Goal: Information Seeking & Learning: Learn about a topic

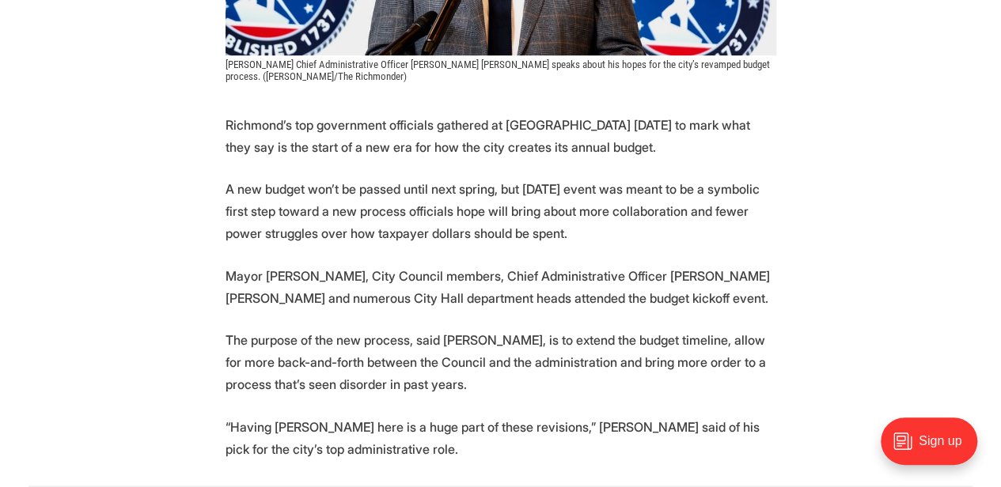
scroll to position [633, 0]
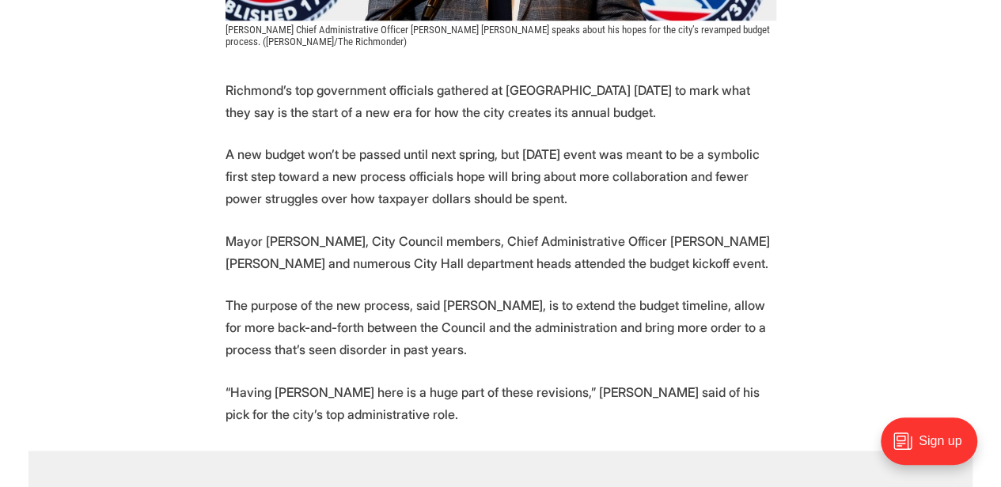
drag, startPoint x: 544, startPoint y: 201, endPoint x: 214, endPoint y: 153, distance: 334.0
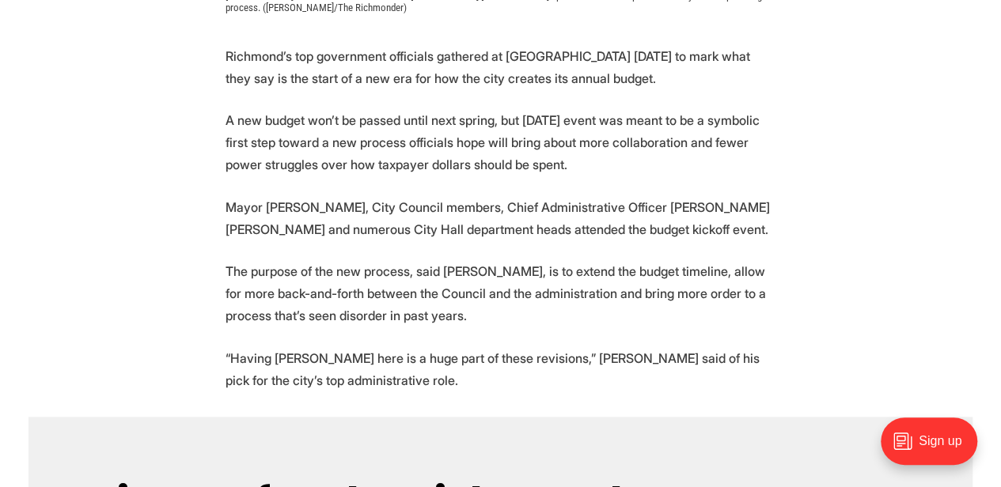
scroll to position [685, 0]
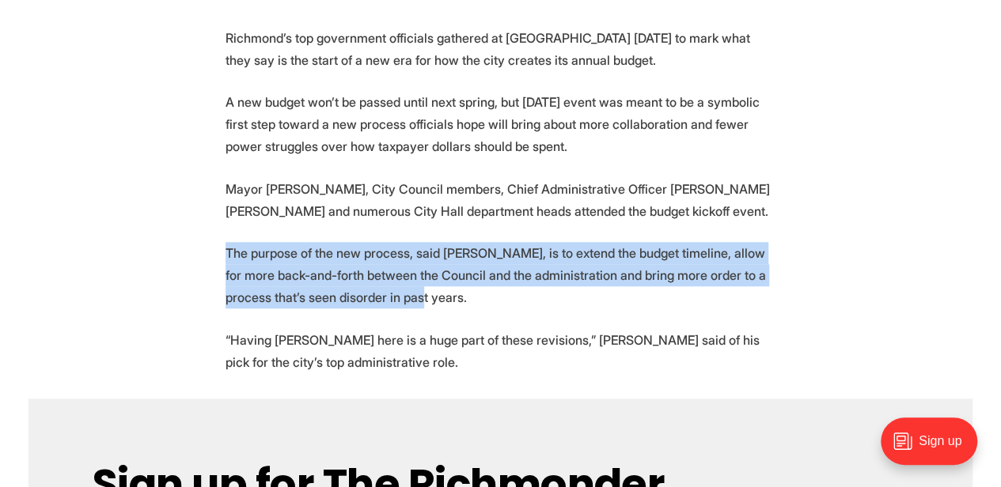
drag, startPoint x: 209, startPoint y: 242, endPoint x: 396, endPoint y: 290, distance: 193.6
click at [396, 290] on p "The purpose of the new process, said Avula, is to extend the budget timeline, a…" at bounding box center [500, 275] width 550 height 66
drag, startPoint x: 402, startPoint y: 294, endPoint x: 199, endPoint y: 255, distance: 207.1
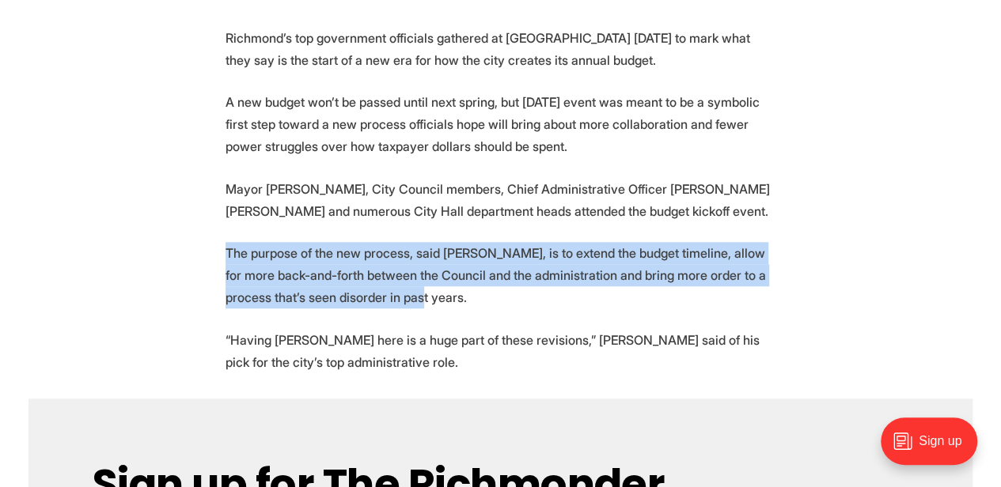
drag, startPoint x: 199, startPoint y: 255, endPoint x: 392, endPoint y: 302, distance: 199.5
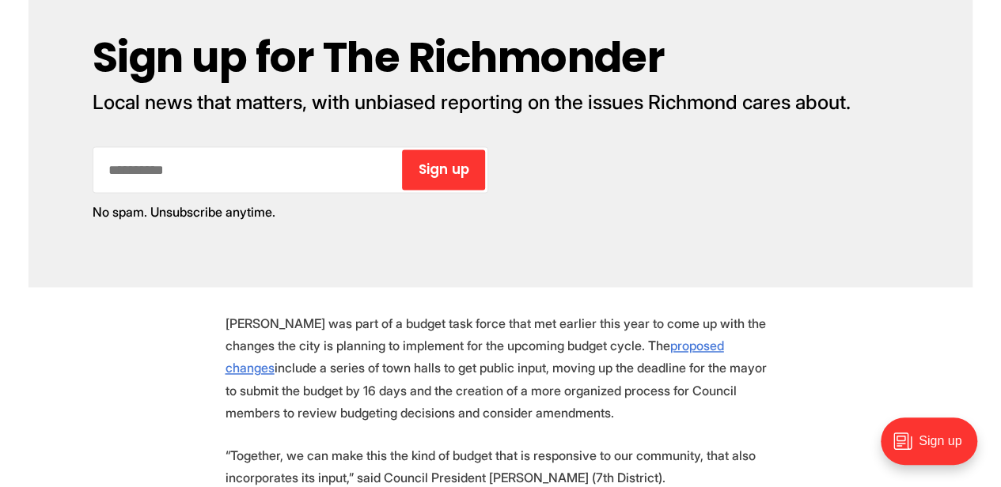
scroll to position [1266, 0]
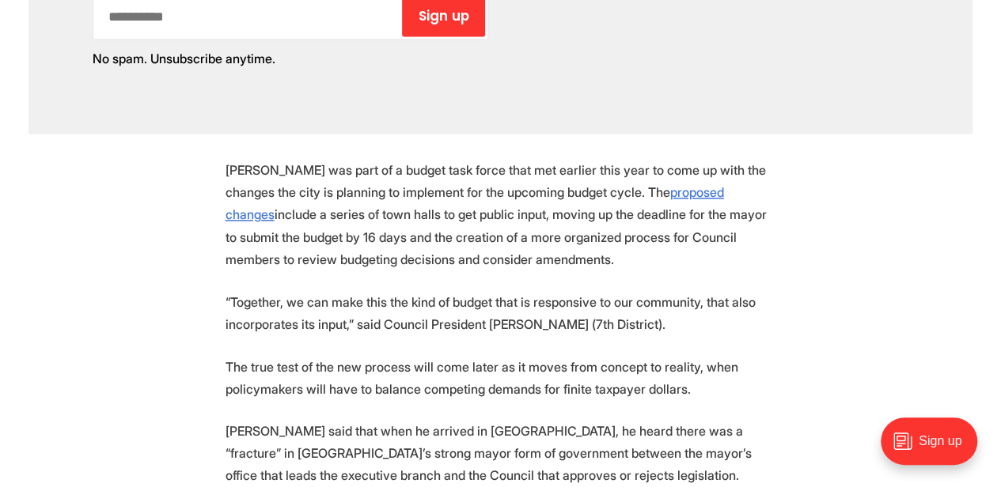
drag, startPoint x: 202, startPoint y: 167, endPoint x: 533, endPoint y: 255, distance: 343.0
click at [533, 255] on section "Richmond’s top government officials gathered at Maymont Thursday to mark what t…" at bounding box center [500, 369] width 1001 height 1846
click at [533, 255] on p "Donald was part of a budget task force that met earlier this year to come up wi…" at bounding box center [500, 214] width 550 height 111
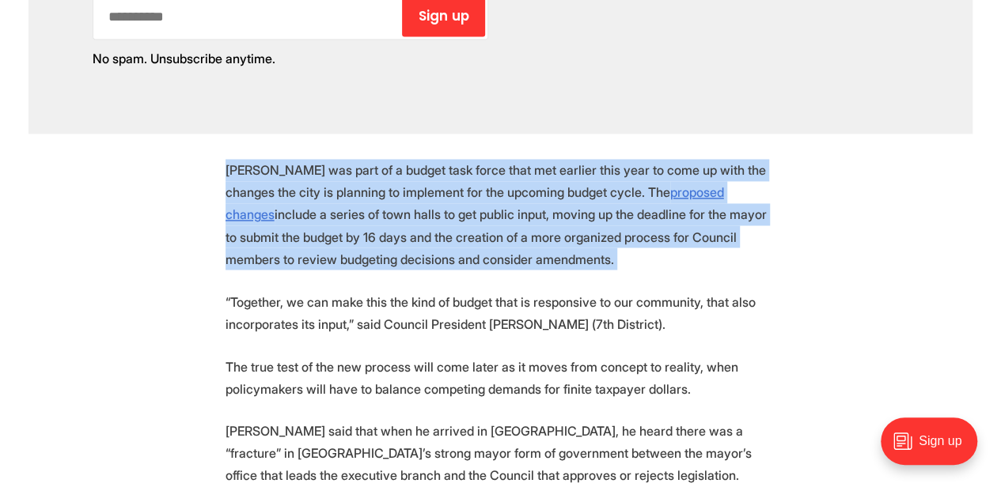
drag, startPoint x: 533, startPoint y: 256, endPoint x: 195, endPoint y: 174, distance: 348.4
click at [195, 174] on section "Richmond’s top government officials gathered at Maymont Thursday to mark what t…" at bounding box center [500, 369] width 1001 height 1846
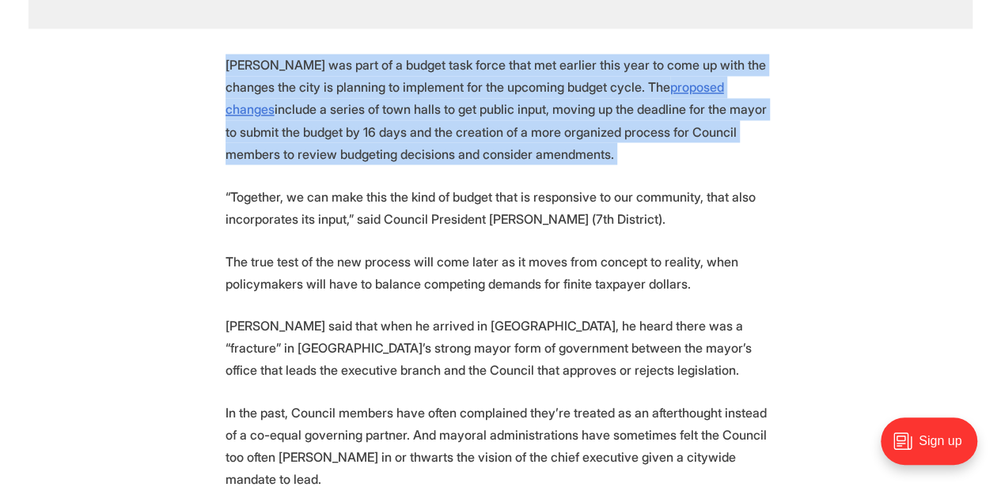
scroll to position [1424, 0]
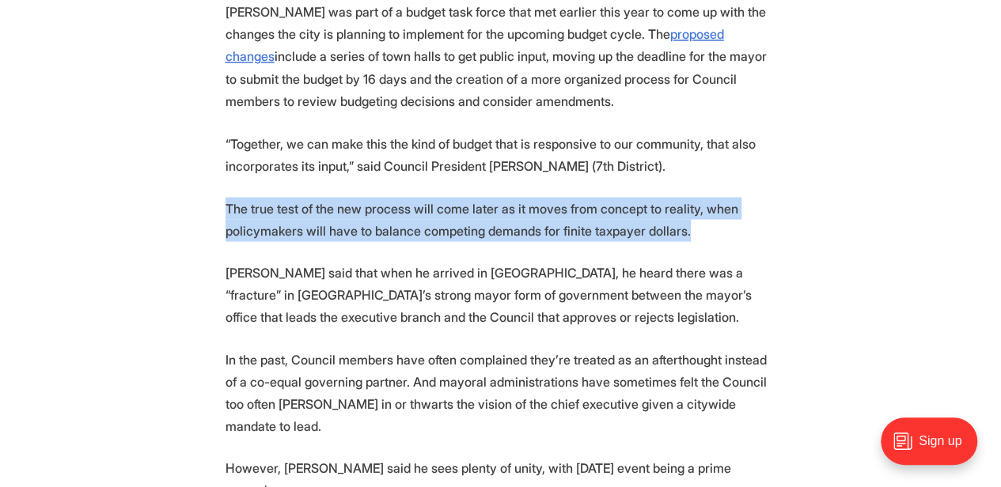
drag, startPoint x: 202, startPoint y: 209, endPoint x: 762, endPoint y: 235, distance: 561.4
click at [762, 235] on section "Richmond’s top government officials gathered at Maymont Thursday to mark what t…" at bounding box center [500, 211] width 1001 height 1846
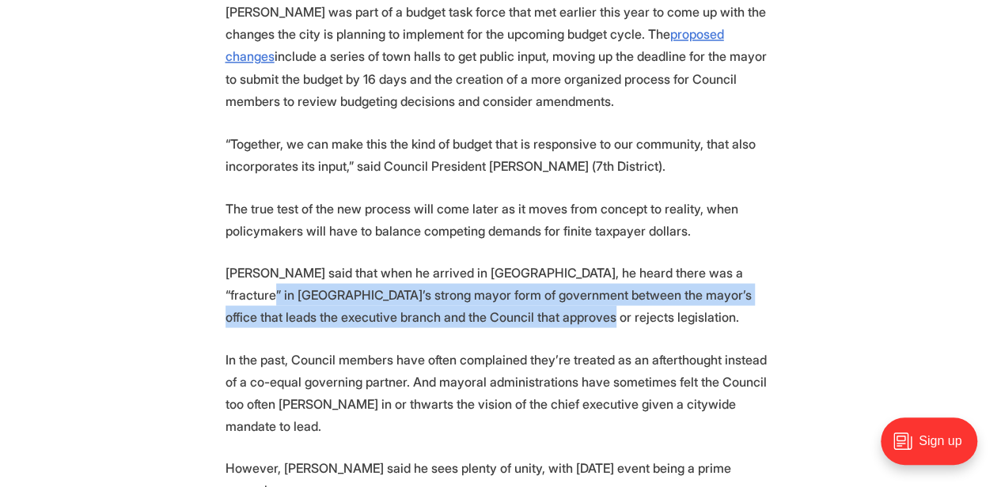
drag, startPoint x: 518, startPoint y: 315, endPoint x: 171, endPoint y: 302, distance: 347.5
click at [171, 302] on section "Richmond’s top government officials gathered at Maymont Thursday to mark what t…" at bounding box center [500, 211] width 1001 height 1846
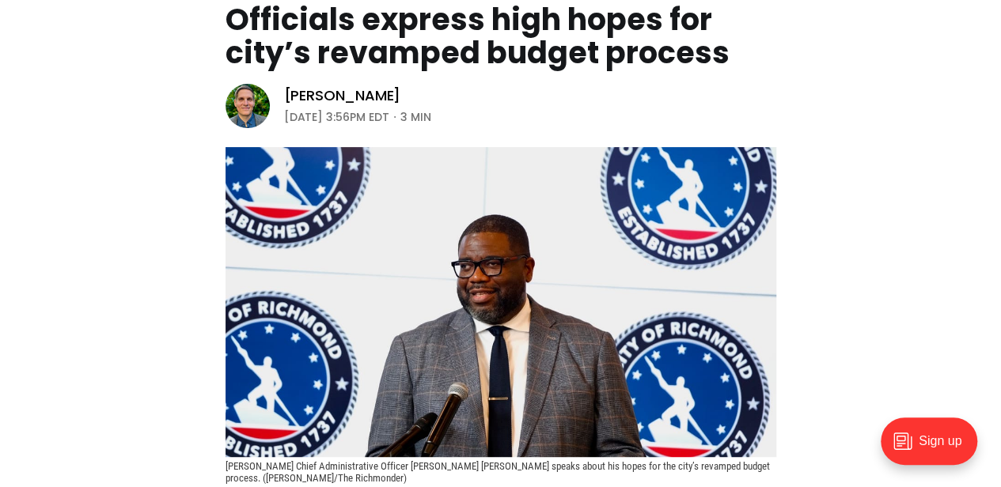
scroll to position [0, 0]
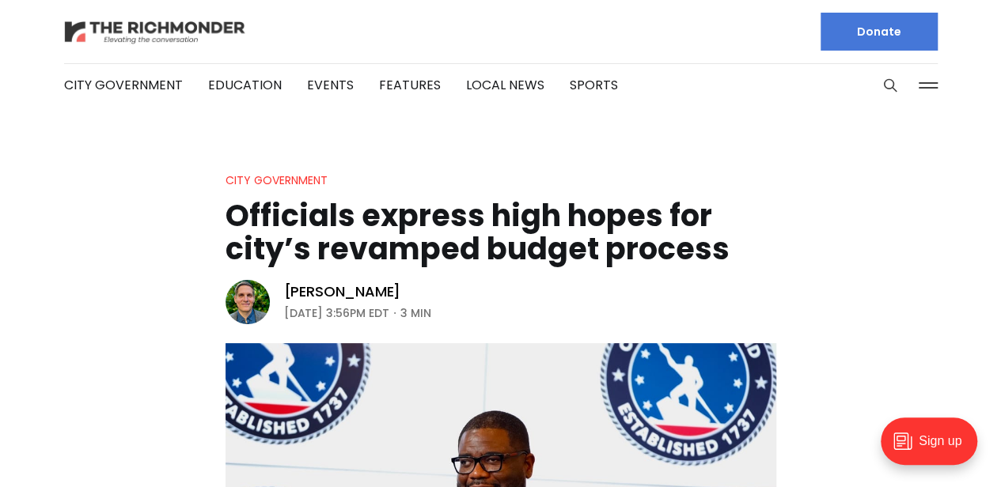
click at [171, 31] on img at bounding box center [155, 32] width 182 height 28
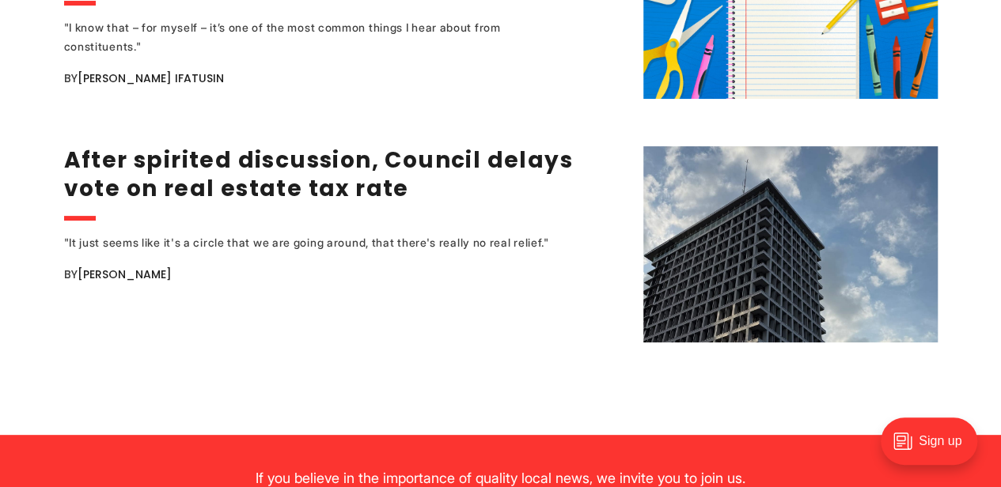
scroll to position [3111, 0]
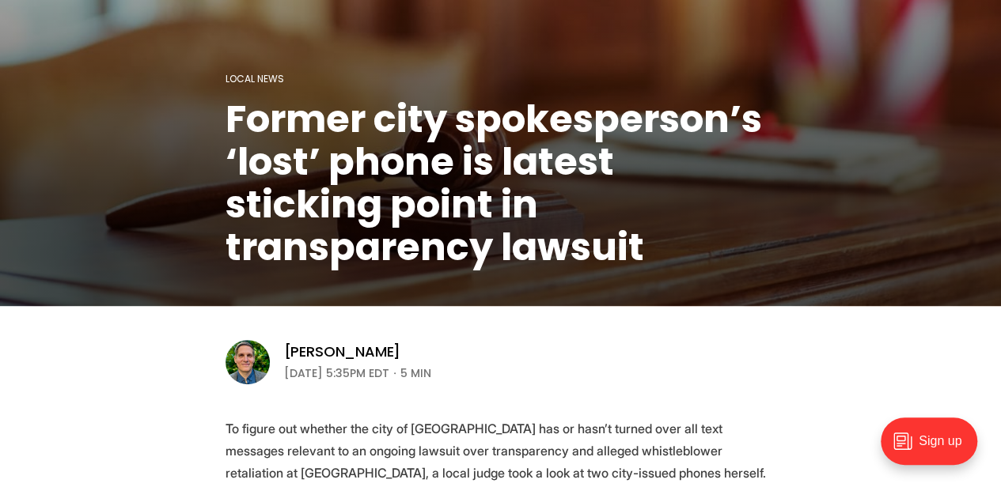
scroll to position [475, 0]
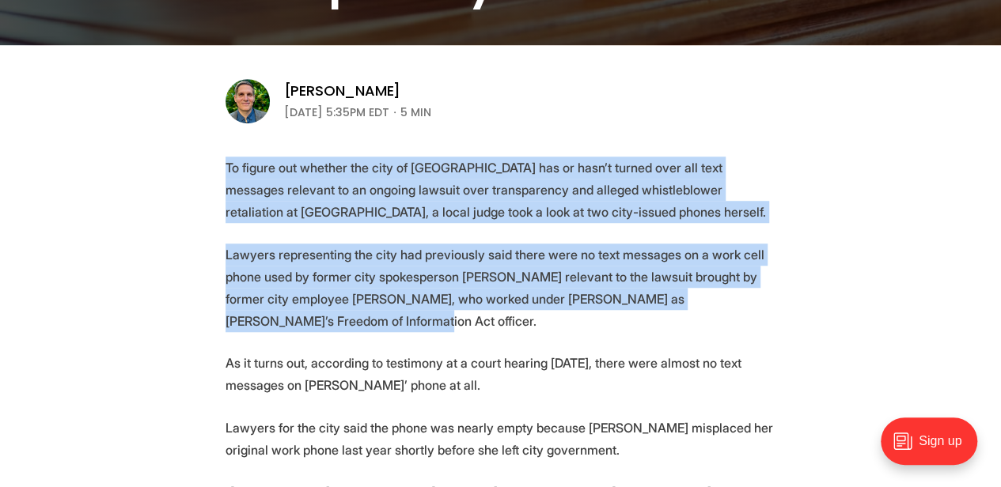
drag, startPoint x: 228, startPoint y: 162, endPoint x: 528, endPoint y: 316, distance: 337.8
click at [528, 316] on p "Lawyers representing the city had previously said there were no text messages o…" at bounding box center [500, 288] width 550 height 89
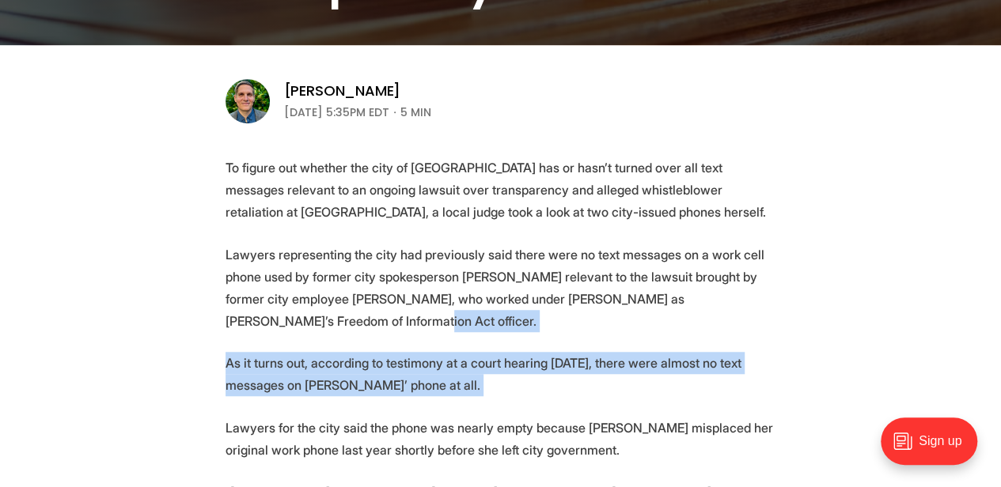
drag, startPoint x: 528, startPoint y: 316, endPoint x: 433, endPoint y: 380, distance: 114.7
click at [429, 384] on p "As it turns out, according to testimony at a court hearing Wednesday, there wer…" at bounding box center [500, 374] width 550 height 44
drag, startPoint x: 429, startPoint y: 384, endPoint x: 225, endPoint y: 366, distance: 204.8
click at [225, 366] on p "As it turns out, according to testimony at a court hearing Wednesday, there wer…" at bounding box center [500, 374] width 550 height 44
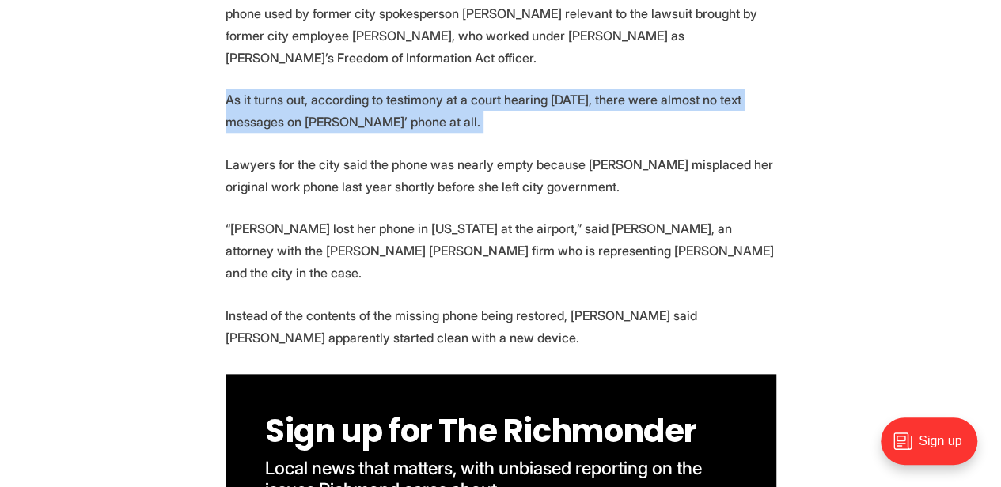
scroll to position [791, 0]
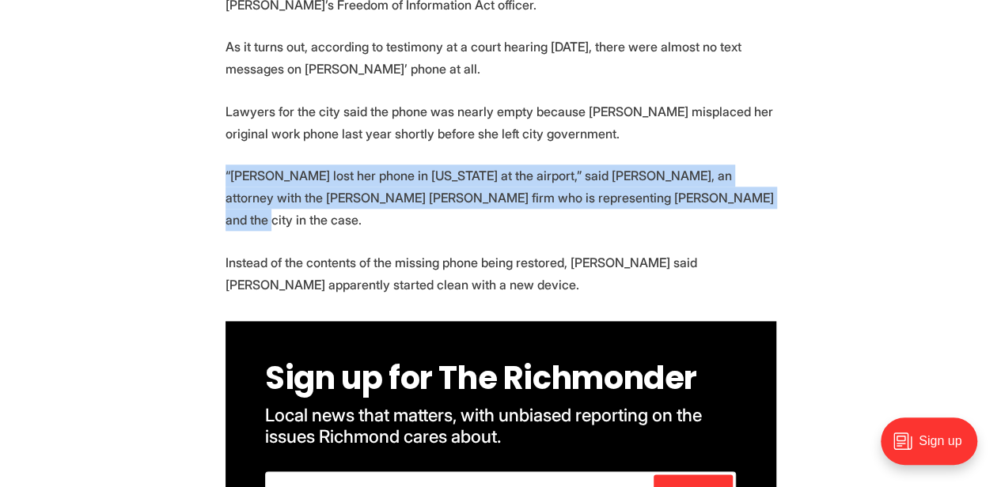
drag, startPoint x: 199, startPoint y: 176, endPoint x: 698, endPoint y: 203, distance: 499.1
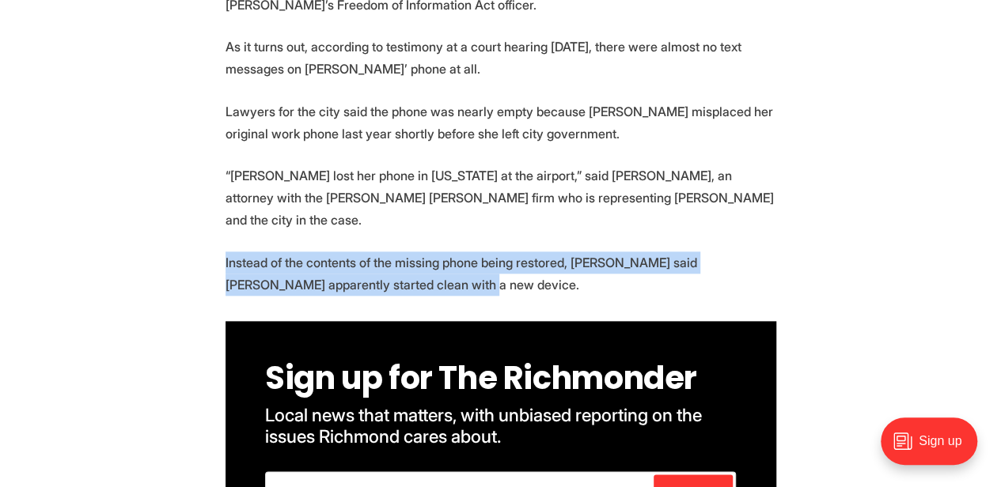
drag, startPoint x: 431, startPoint y: 268, endPoint x: 161, endPoint y: 247, distance: 271.3
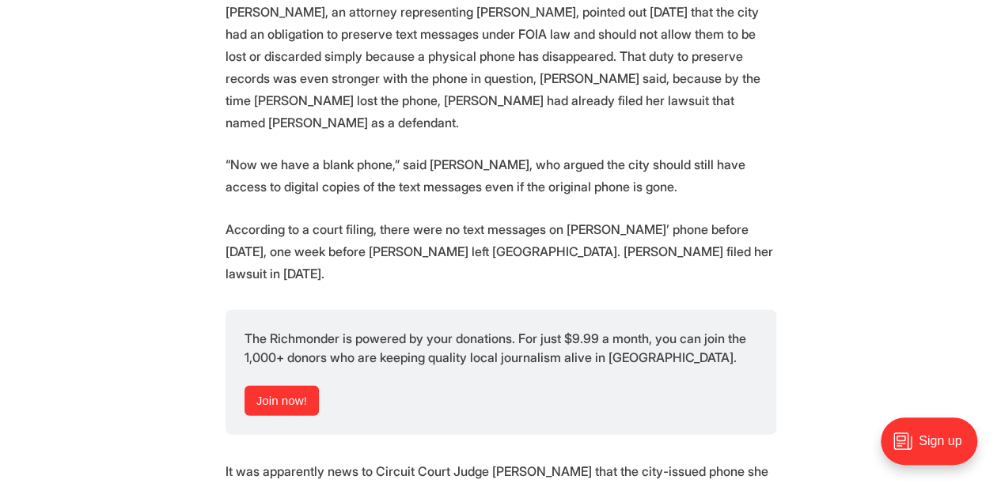
scroll to position [1740, 0]
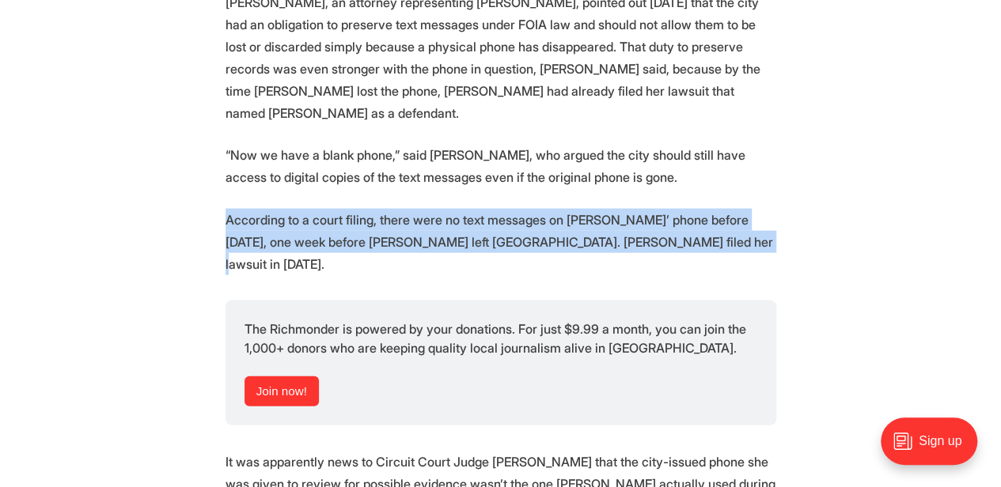
drag, startPoint x: 214, startPoint y: 149, endPoint x: 769, endPoint y: 174, distance: 555.0
click at [769, 174] on section "To figure out whether the city of Richmond has or hasn’t turned over all text m…" at bounding box center [500, 398] width 1001 height 3015
click at [769, 209] on p "According to a court filing, there were no text messages on Burks’ phone before…" at bounding box center [500, 242] width 550 height 66
drag, startPoint x: 764, startPoint y: 176, endPoint x: 221, endPoint y: 157, distance: 542.9
click at [221, 157] on section "To figure out whether the city of Richmond has or hasn’t turned over all text m…" at bounding box center [500, 398] width 1001 height 3015
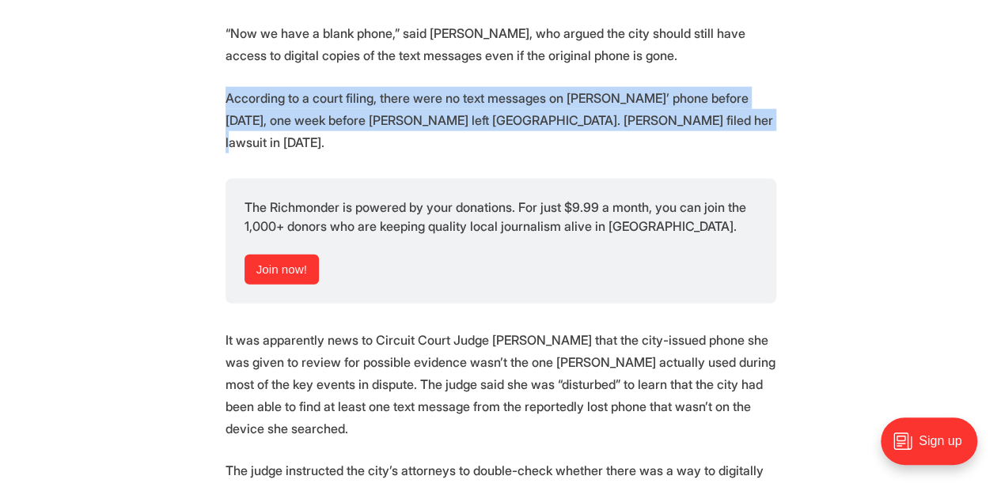
scroll to position [2056, 0]
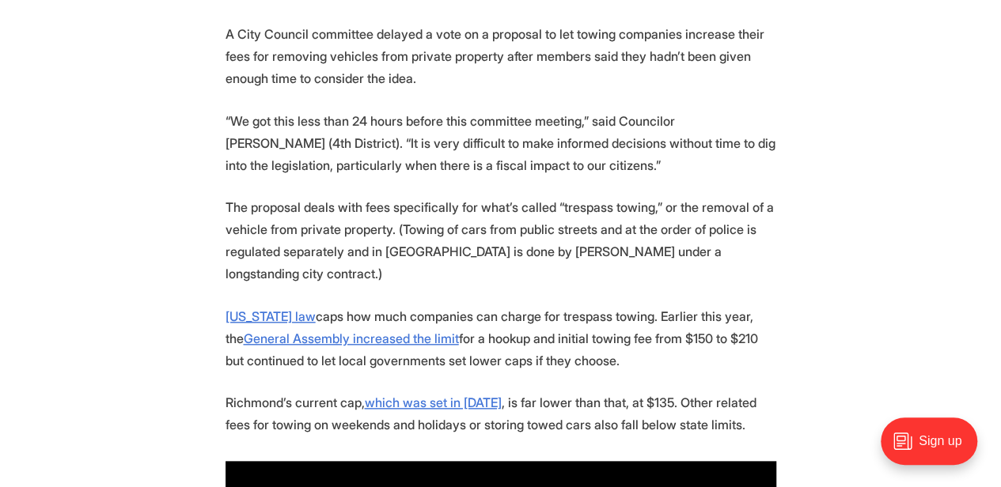
scroll to position [633, 0]
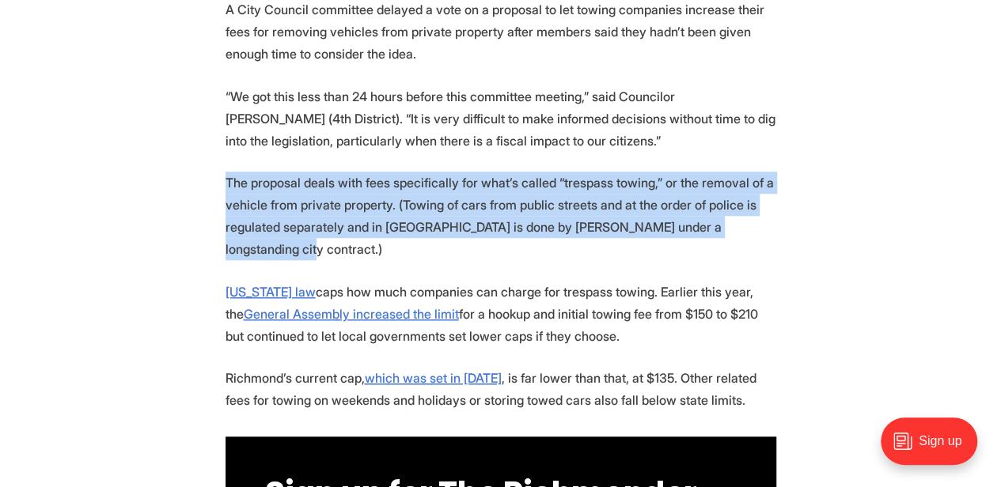
drag, startPoint x: 212, startPoint y: 180, endPoint x: 777, endPoint y: 229, distance: 566.9
drag, startPoint x: 764, startPoint y: 229, endPoint x: 199, endPoint y: 177, distance: 567.9
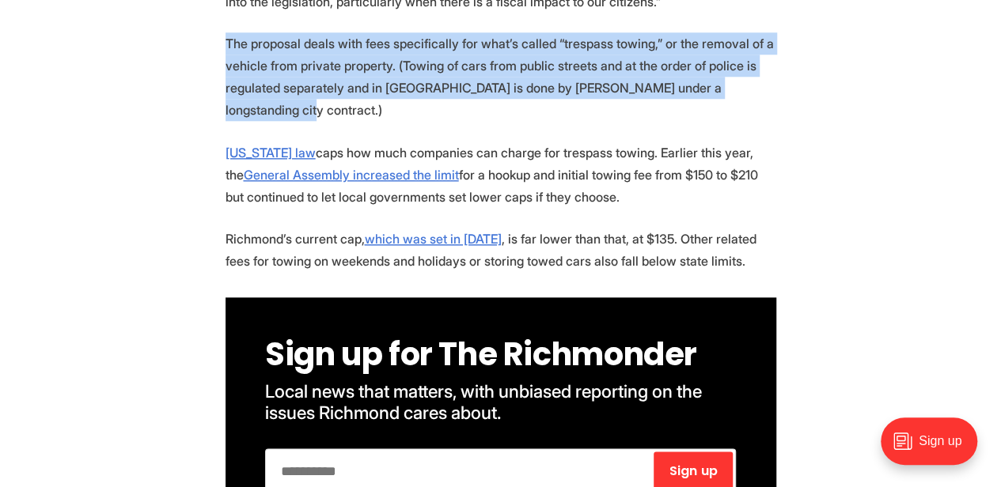
scroll to position [791, 0]
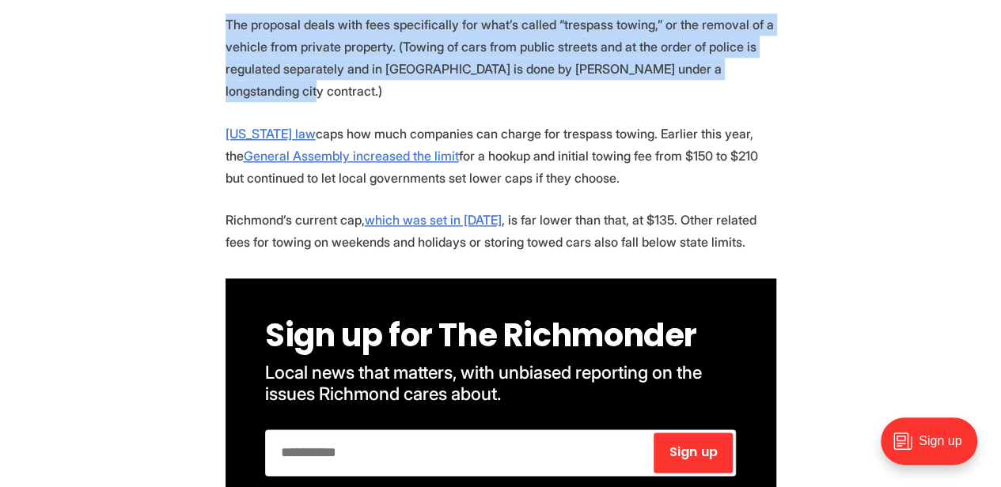
drag, startPoint x: 186, startPoint y: 187, endPoint x: 737, endPoint y: 217, distance: 552.1
click at [737, 217] on p "Richmond’s current cap, which was set in [DATE] , is far lower than that, at $1…" at bounding box center [500, 231] width 550 height 44
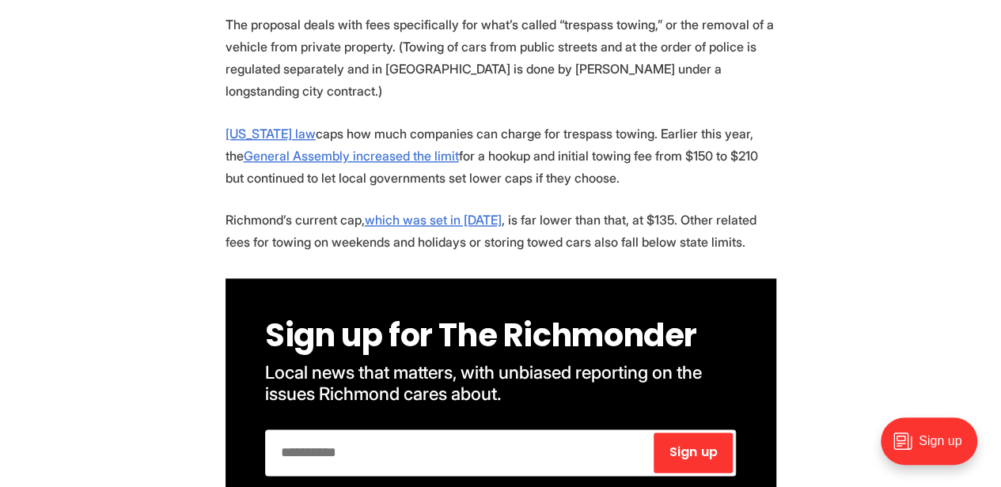
drag, startPoint x: 737, startPoint y: 217, endPoint x: 724, endPoint y: 159, distance: 59.3
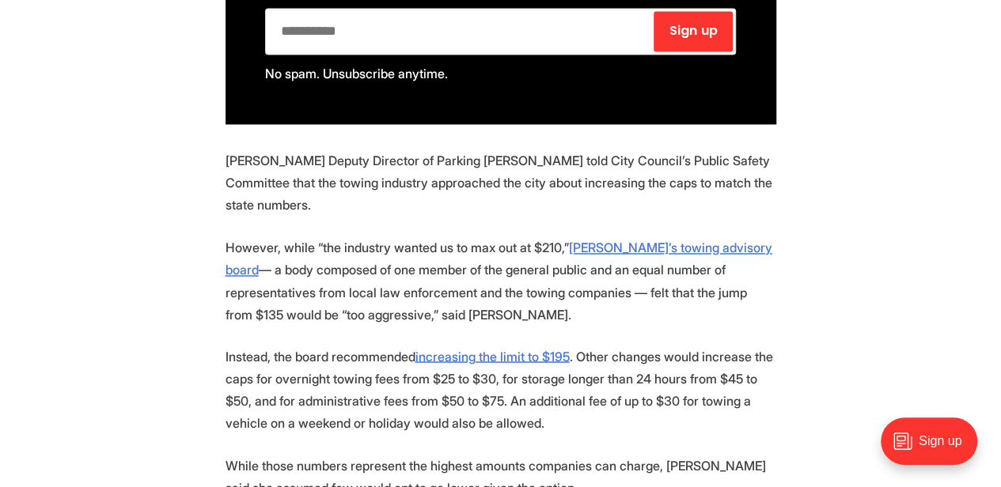
scroll to position [1266, 0]
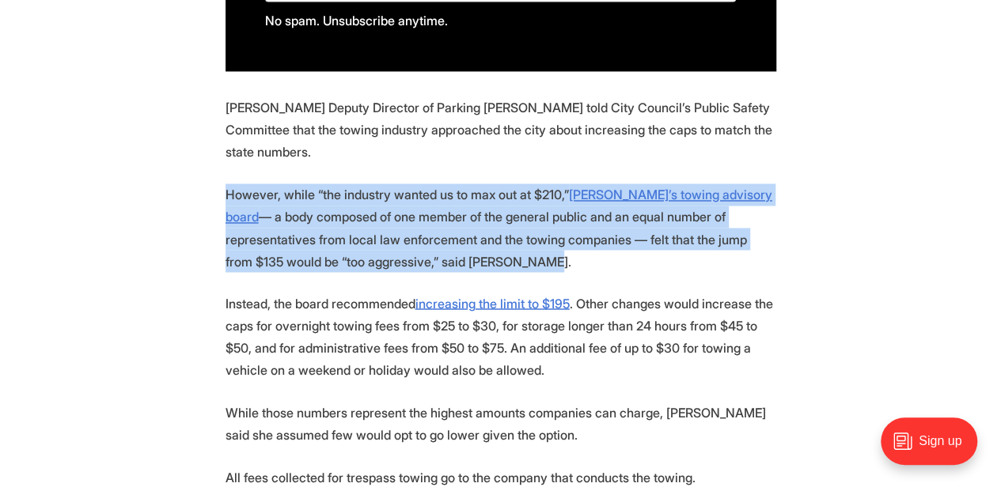
drag, startPoint x: 212, startPoint y: 170, endPoint x: 431, endPoint y: 240, distance: 230.1
click at [431, 240] on section "A City Council committee delayed a vote on a proposal to let towing companies i…" at bounding box center [500, 159] width 1001 height 1587
click at [431, 240] on p "However, while “the industry wanted us to max out at $210,” [PERSON_NAME]’s tow…" at bounding box center [500, 227] width 550 height 89
drag, startPoint x: 431, startPoint y: 240, endPoint x: 208, endPoint y: 176, distance: 232.3
click at [208, 176] on section "A City Council committee delayed a vote on a proposal to let towing companies i…" at bounding box center [500, 159] width 1001 height 1587
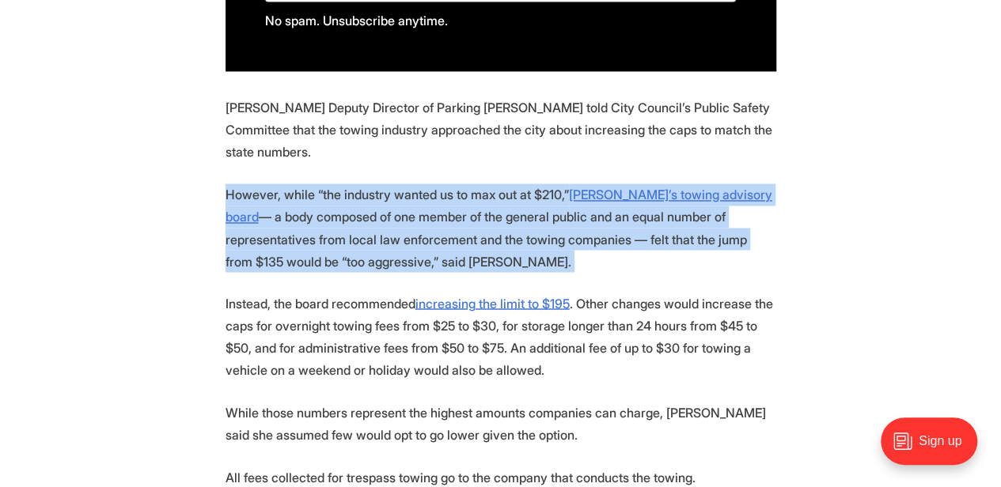
drag, startPoint x: 487, startPoint y: 348, endPoint x: 222, endPoint y: 283, distance: 272.8
click at [222, 283] on section "A City Council committee delayed a vote on a proposal to let towing companies i…" at bounding box center [500, 159] width 1001 height 1587
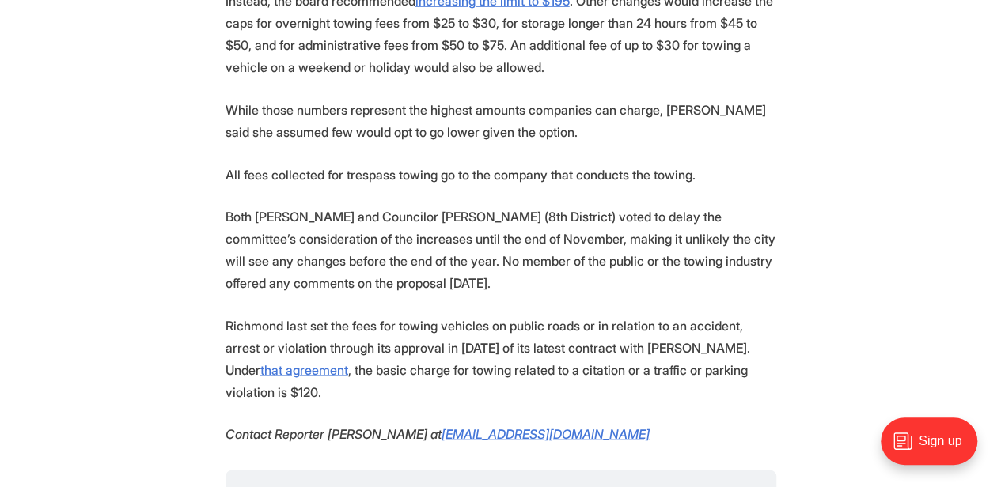
scroll to position [1582, 0]
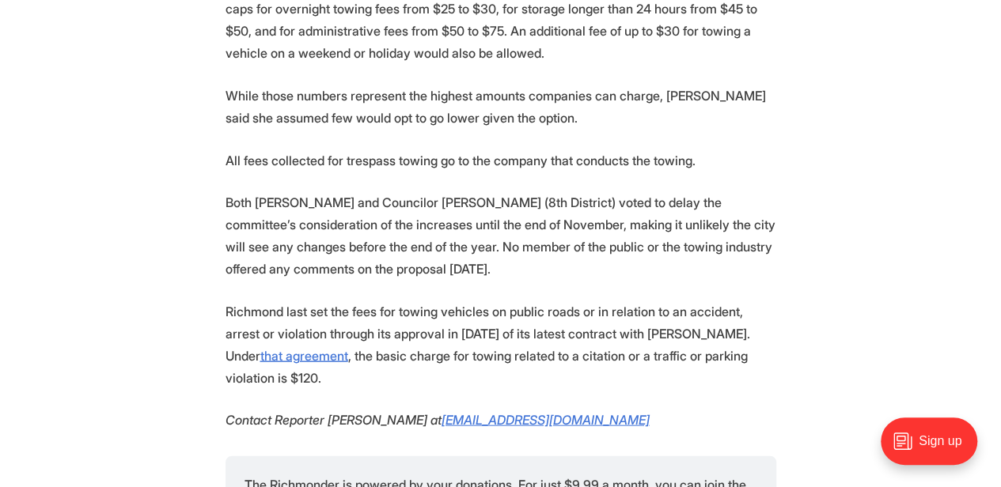
drag, startPoint x: 223, startPoint y: 140, endPoint x: 712, endPoint y: 124, distance: 489.1
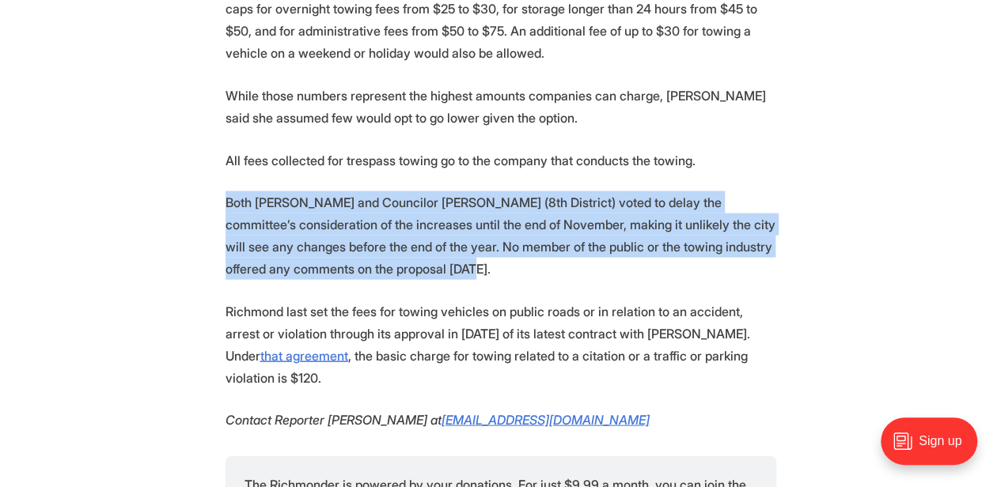
drag, startPoint x: 201, startPoint y: 177, endPoint x: 457, endPoint y: 248, distance: 266.0
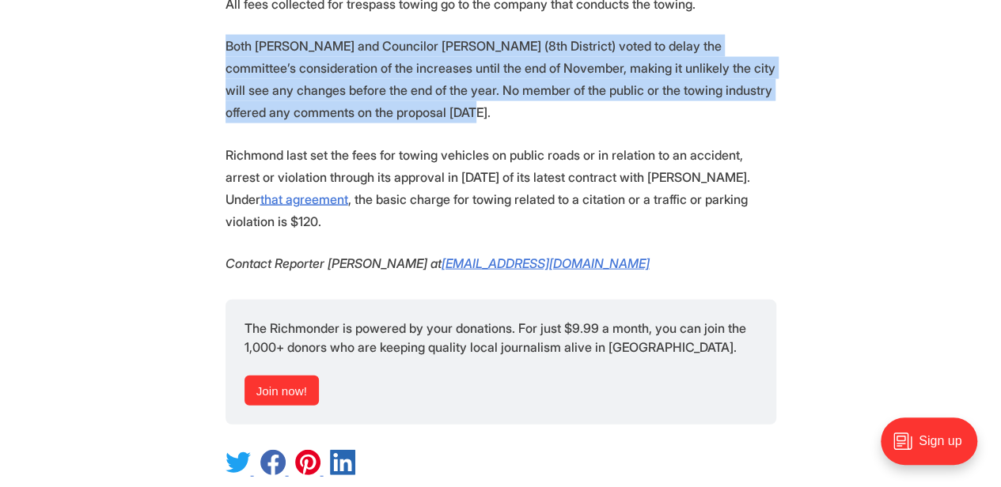
scroll to position [1740, 0]
